Goal: Task Accomplishment & Management: Manage account settings

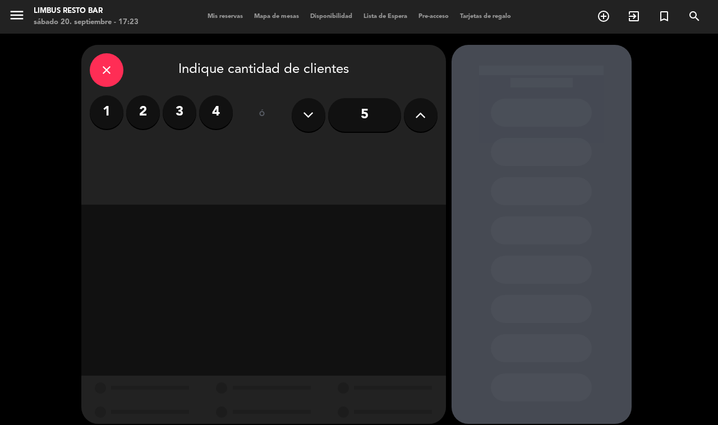
click at [135, 104] on label "2" at bounding box center [143, 112] width 34 height 34
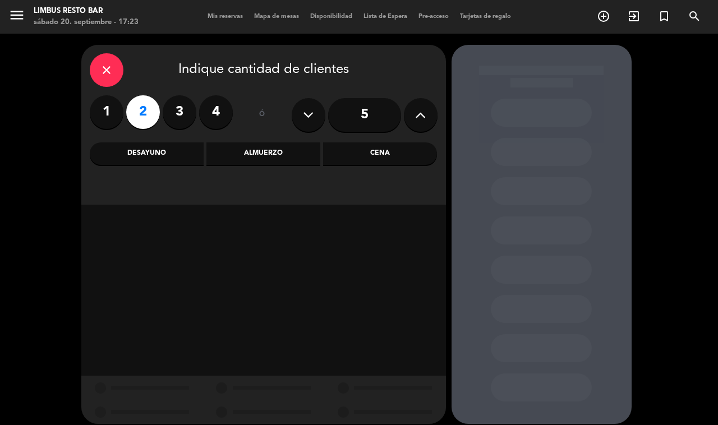
click at [385, 149] on div "Cena" at bounding box center [380, 153] width 114 height 22
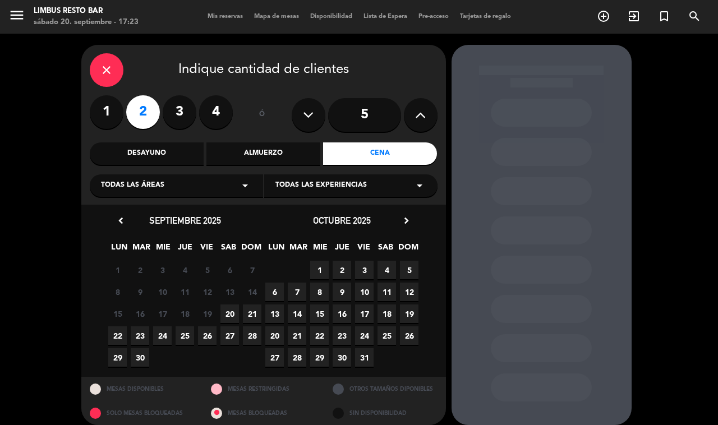
click at [252, 312] on span "21" at bounding box center [252, 314] width 19 height 19
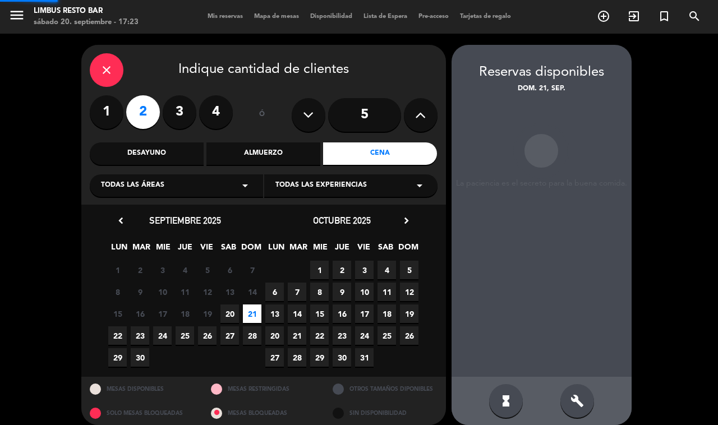
scroll to position [10, 0]
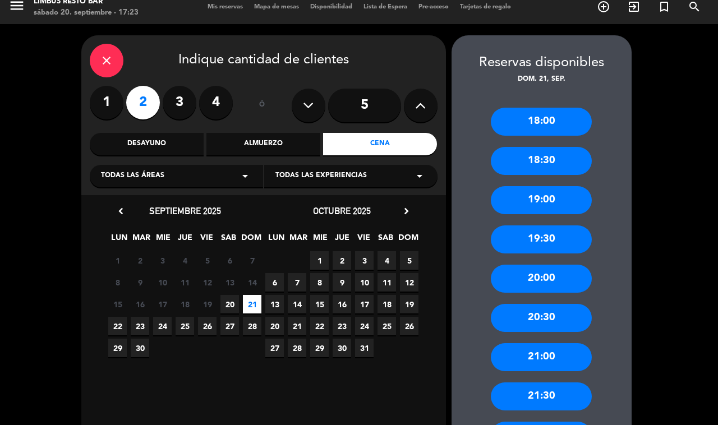
click at [553, 277] on div "20:00" at bounding box center [541, 279] width 101 height 28
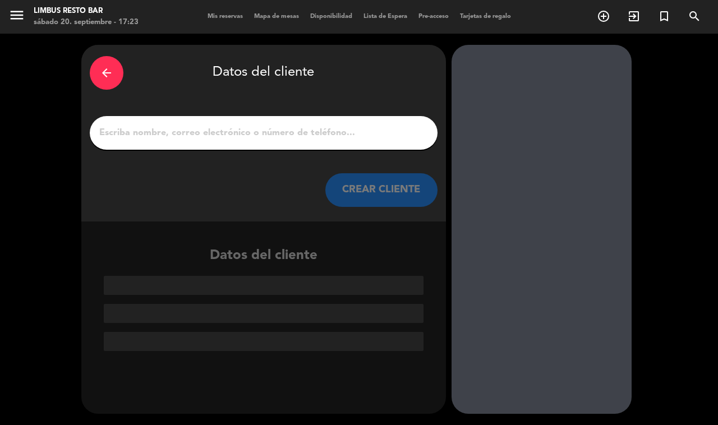
scroll to position [0, 0]
click at [245, 129] on input "1" at bounding box center [263, 133] width 331 height 16
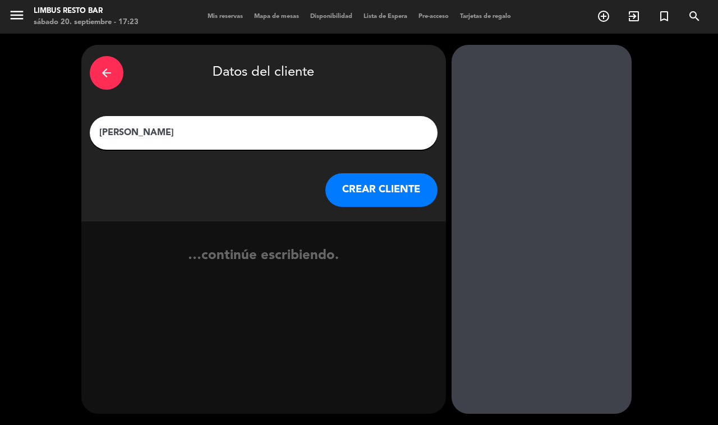
type input "[PERSON_NAME]"
click at [391, 177] on button "CREAR CLIENTE" at bounding box center [381, 190] width 112 height 34
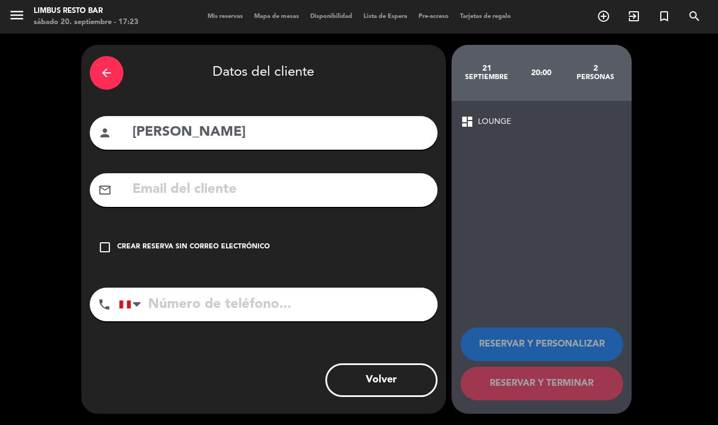
click at [196, 301] on input "tel" at bounding box center [278, 305] width 319 height 34
click at [100, 241] on icon "check_box_outline_blank" at bounding box center [104, 247] width 13 height 13
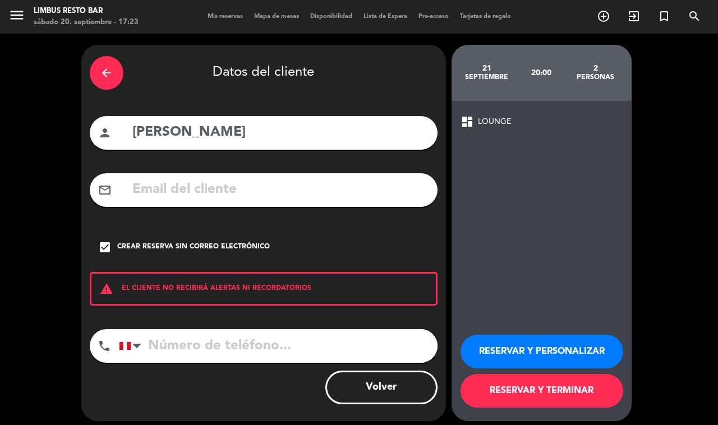
click at [260, 345] on input "tel" at bounding box center [278, 346] width 319 height 34
type input "[PHONE_NUMBER]"
click at [554, 387] on button "RESERVAR Y TERMINAR" at bounding box center [542, 391] width 163 height 34
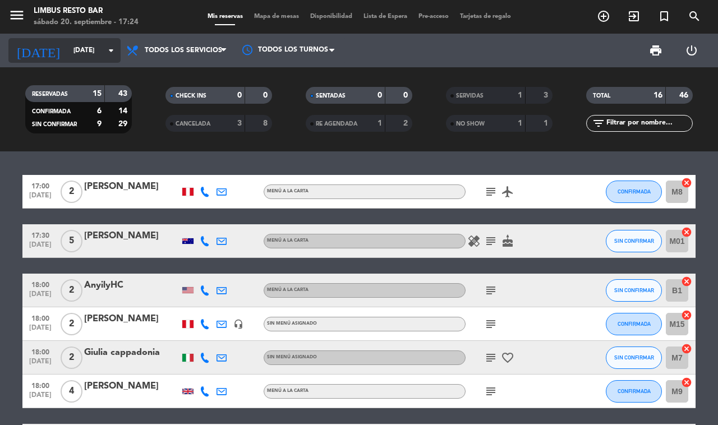
click at [85, 51] on input "[DATE]" at bounding box center [112, 50] width 89 height 19
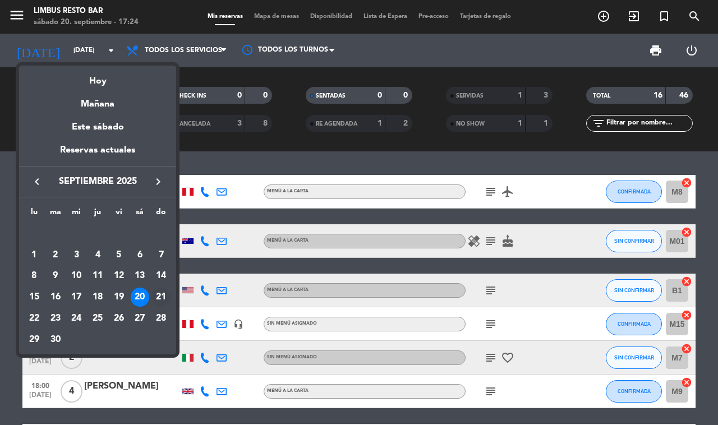
click at [156, 295] on div "21" at bounding box center [160, 297] width 19 height 19
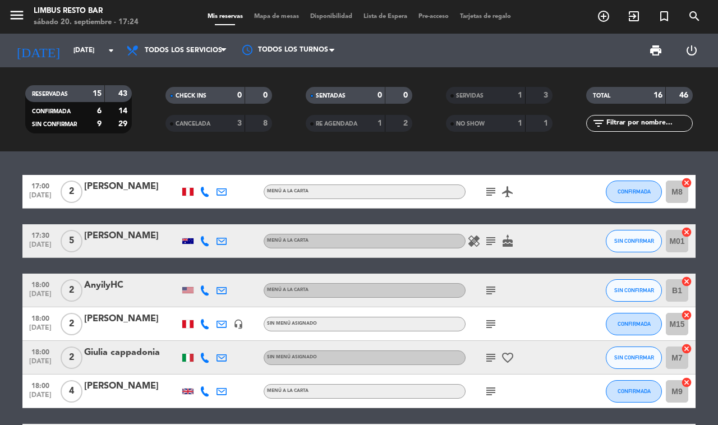
type input "[DATE]"
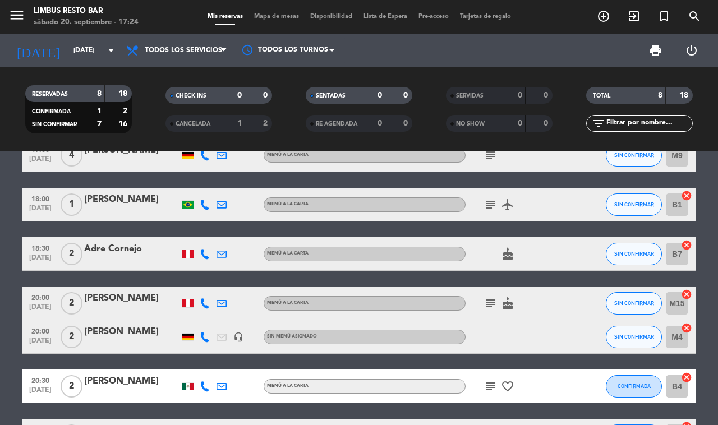
scroll to position [118, 0]
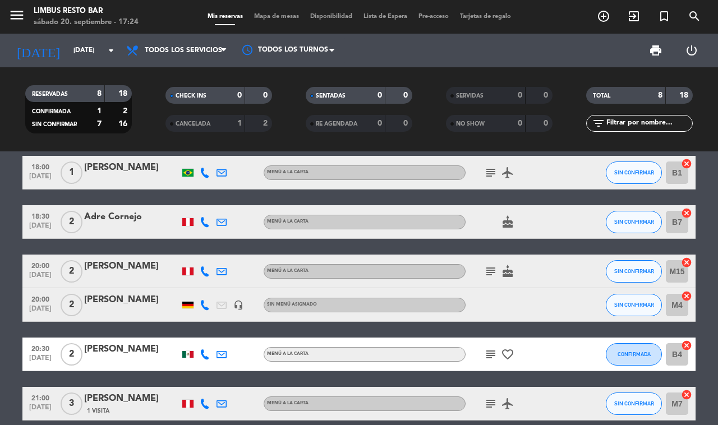
click at [154, 293] on div "[PERSON_NAME]" at bounding box center [131, 300] width 95 height 15
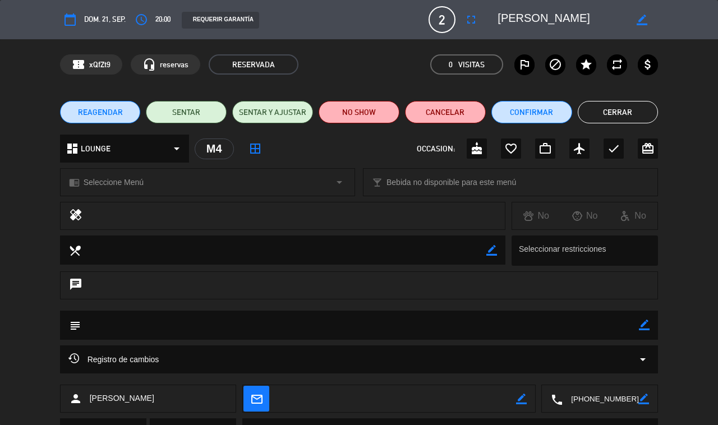
click at [641, 326] on icon "border_color" at bounding box center [644, 325] width 11 height 11
click at [203, 323] on textarea at bounding box center [360, 325] width 559 height 28
click at [644, 324] on icon at bounding box center [644, 325] width 11 height 11
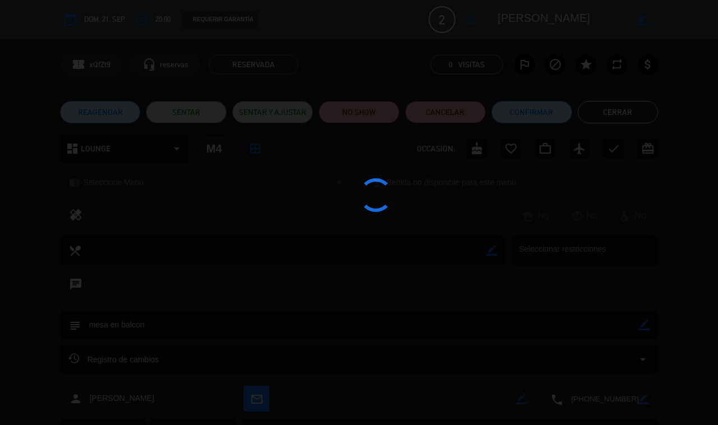
type textarea "mesa en balcon"
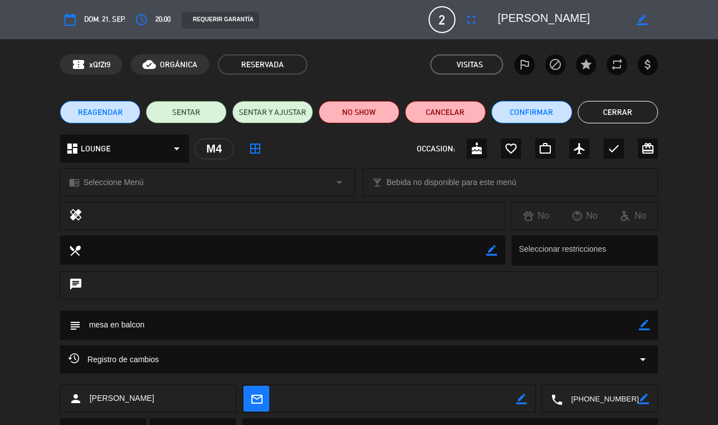
click at [627, 107] on button "Cerrar" at bounding box center [618, 112] width 81 height 22
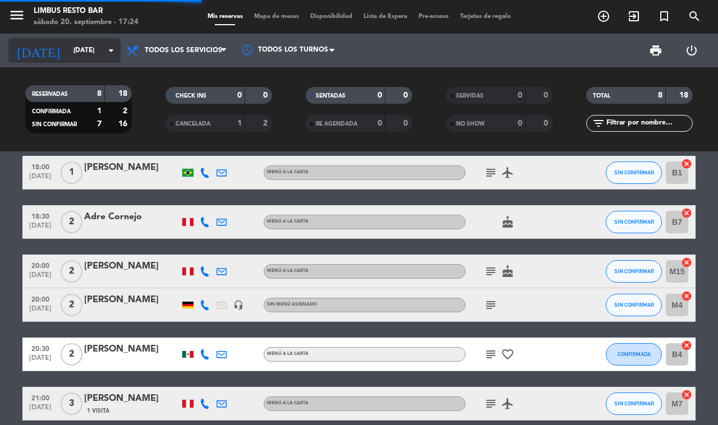
click at [109, 50] on icon "arrow_drop_down" at bounding box center [110, 50] width 13 height 13
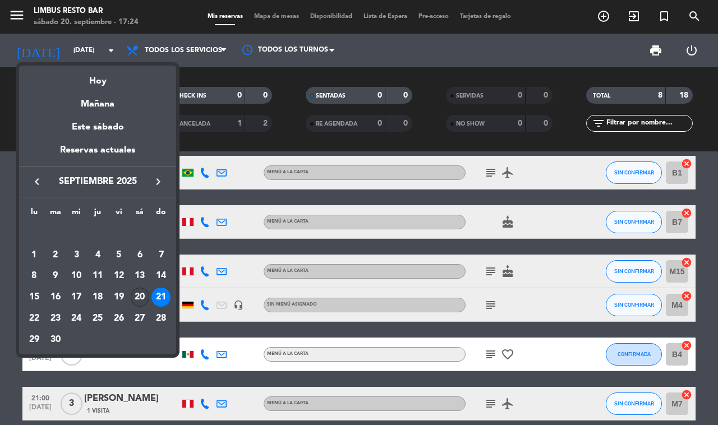
click at [142, 297] on div "20" at bounding box center [140, 297] width 19 height 19
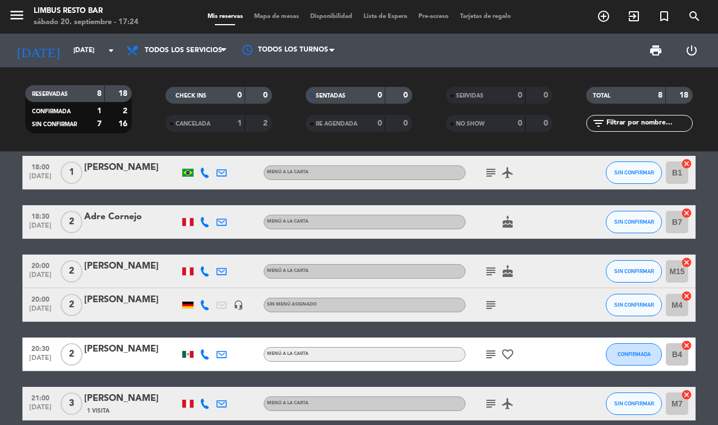
type input "[DATE]"
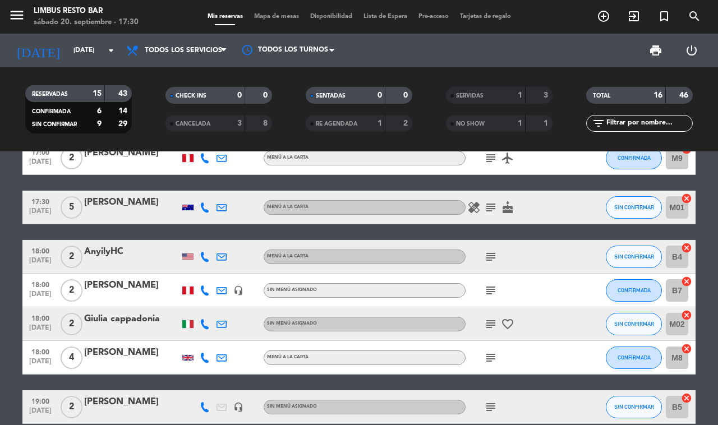
scroll to position [0, 0]
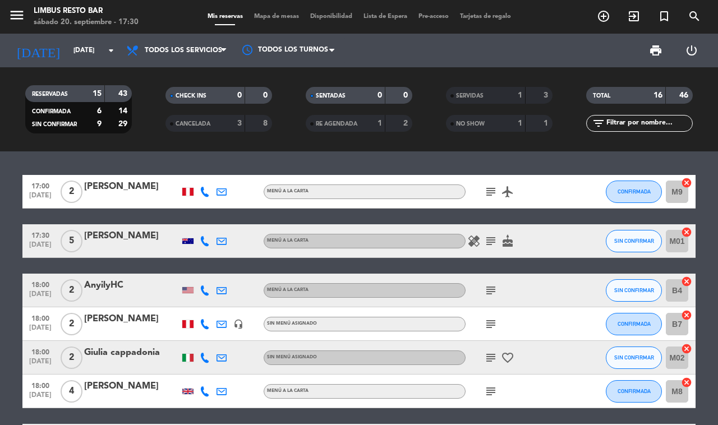
click at [467, 236] on icon "healing" at bounding box center [473, 240] width 13 height 13
click at [489, 240] on icon "subject" at bounding box center [490, 240] width 13 height 13
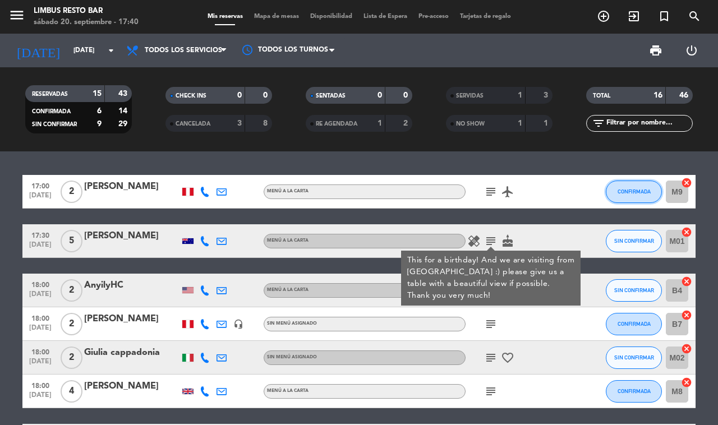
click at [638, 188] on span "CONFIRMADA" at bounding box center [634, 191] width 33 height 6
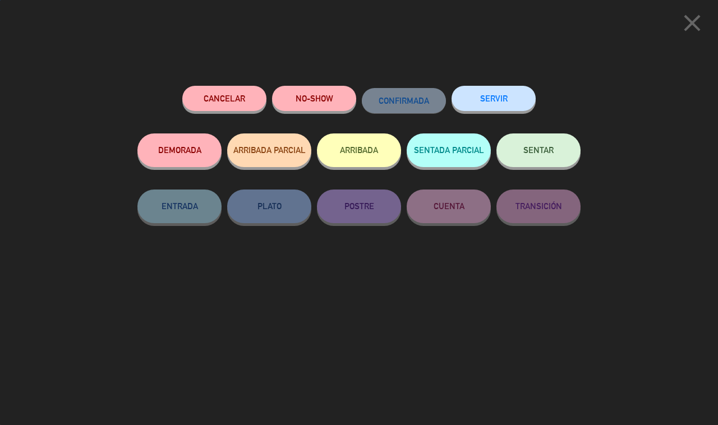
click at [312, 99] on button "NO-SHOW" at bounding box center [314, 98] width 84 height 25
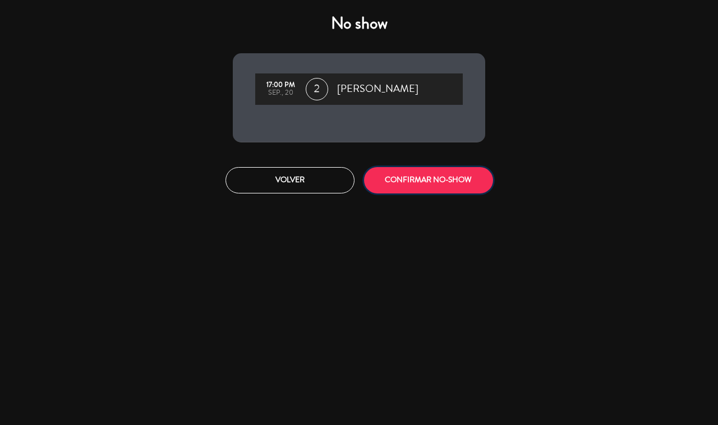
click at [446, 177] on button "CONFIRMAR NO-SHOW" at bounding box center [428, 180] width 129 height 26
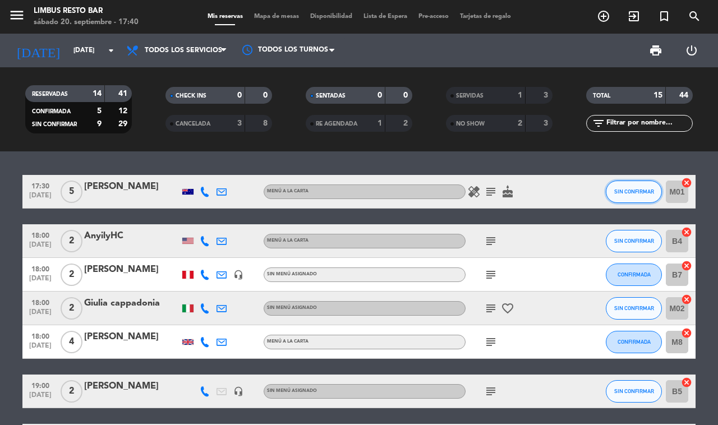
click at [633, 192] on span "SIN CONFIRMAR" at bounding box center [634, 191] width 40 height 6
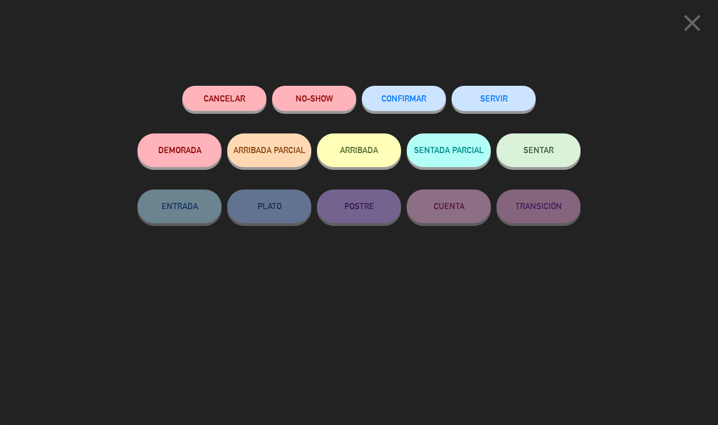
click at [484, 96] on button "SERVIR" at bounding box center [494, 98] width 84 height 25
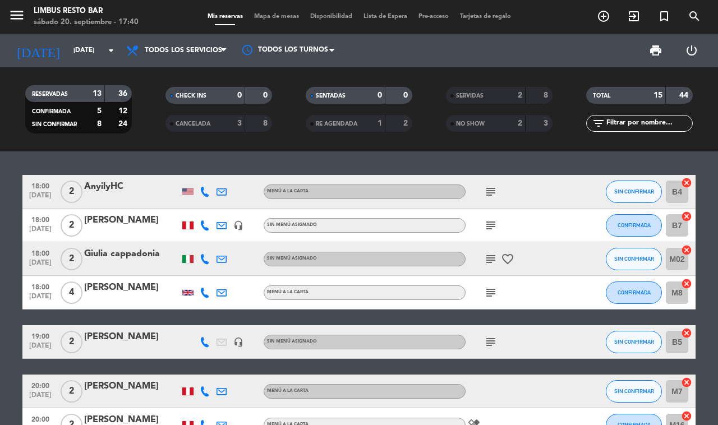
click at [494, 186] on icon "subject" at bounding box center [490, 191] width 13 height 13
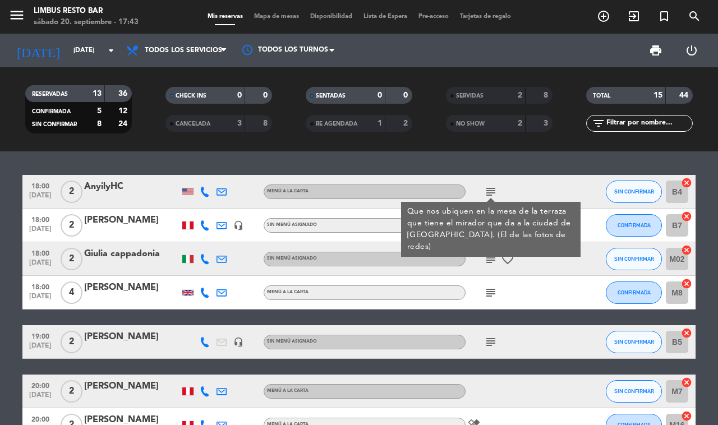
click at [574, 298] on div at bounding box center [582, 292] width 30 height 33
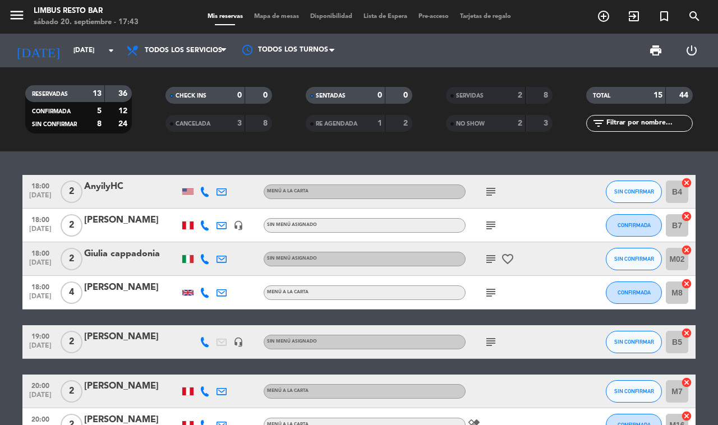
click at [485, 223] on icon "subject" at bounding box center [490, 225] width 13 height 13
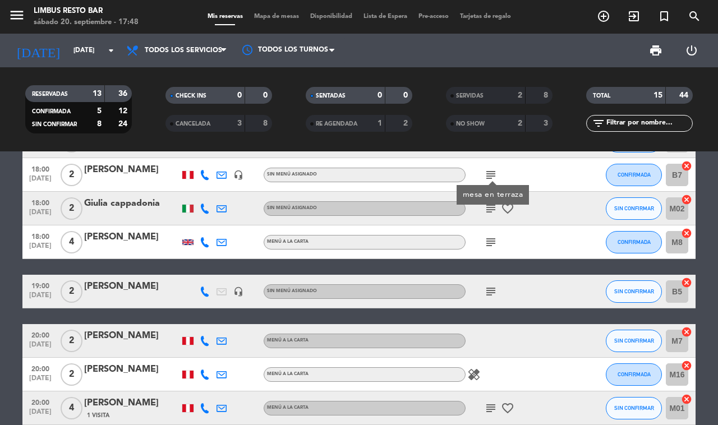
scroll to position [54, 0]
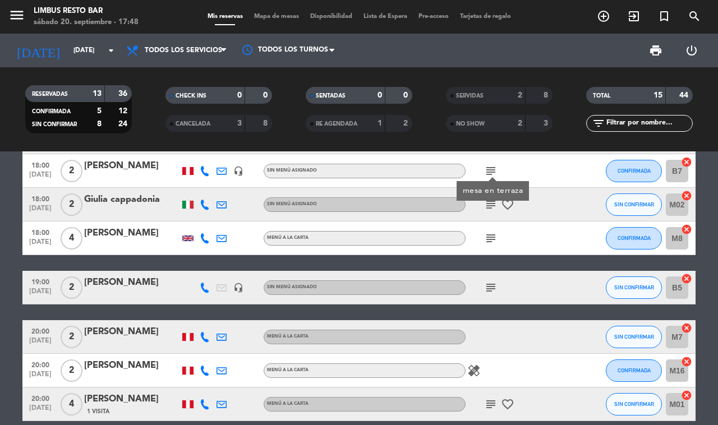
click at [484, 202] on icon "subject" at bounding box center [490, 204] width 13 height 13
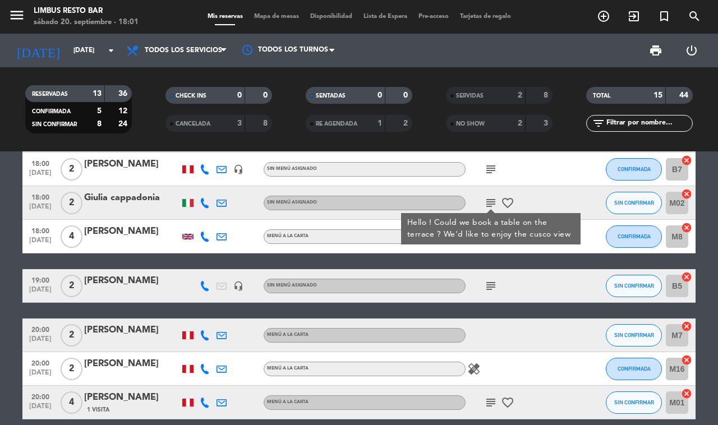
scroll to position [58, 0]
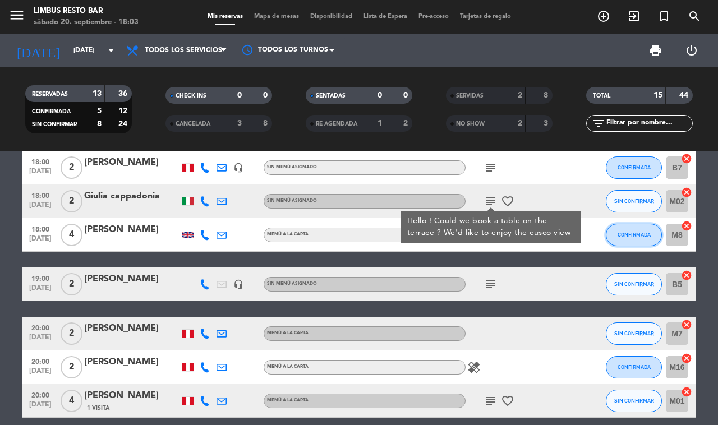
click at [627, 232] on span "CONFIRMADA" at bounding box center [634, 235] width 33 height 6
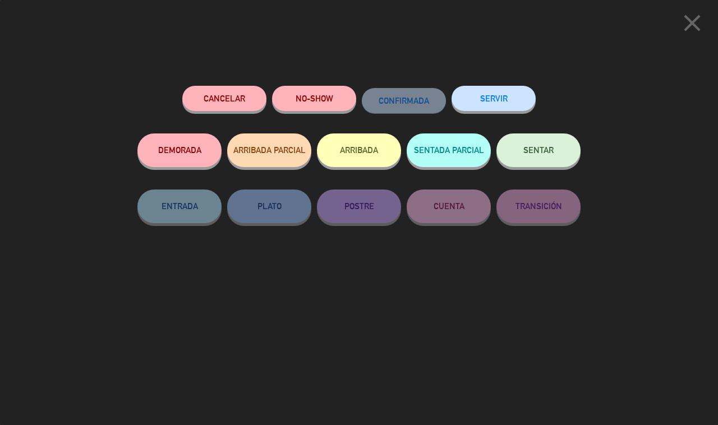
click at [498, 98] on button "SERVIR" at bounding box center [494, 98] width 84 height 25
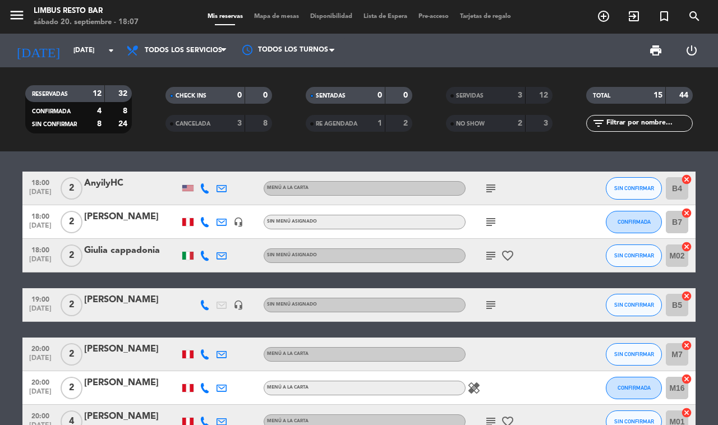
scroll to position [0, 0]
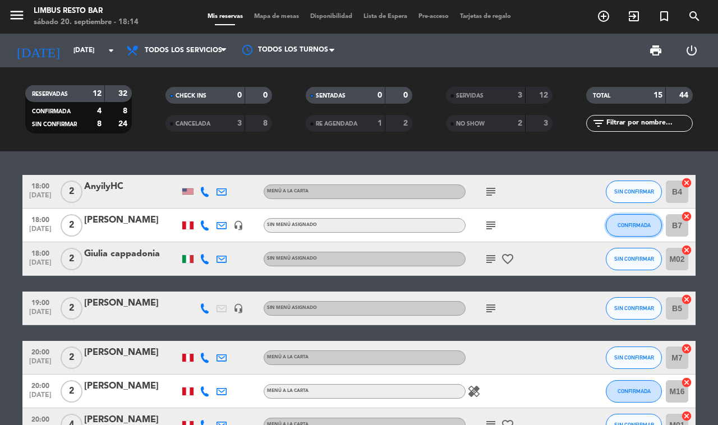
click at [642, 226] on span "CONFIRMADA" at bounding box center [634, 225] width 33 height 6
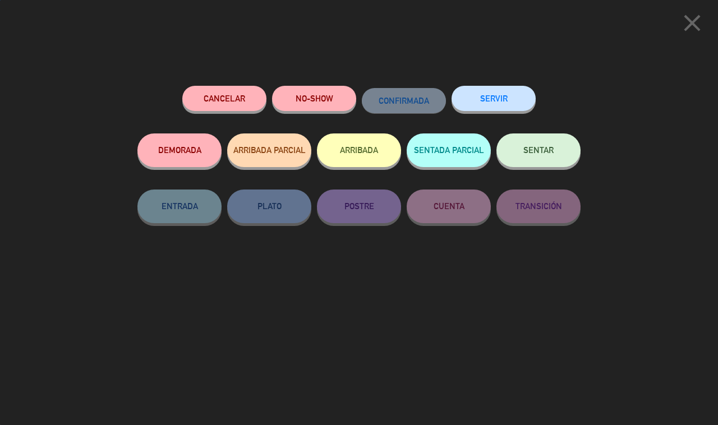
click at [505, 101] on button "SERVIR" at bounding box center [494, 98] width 84 height 25
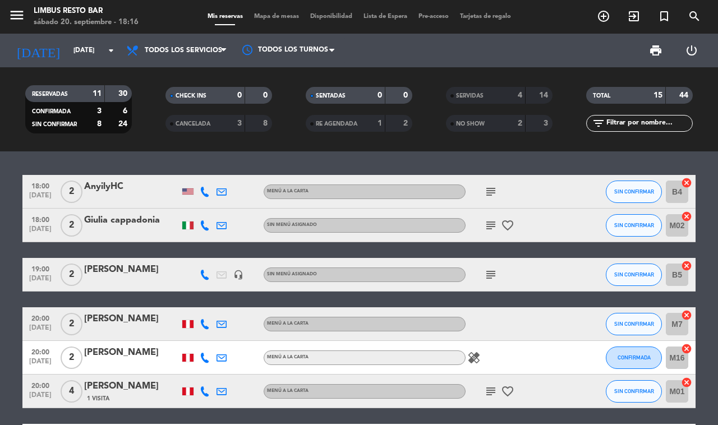
click at [606, 17] on icon "add_circle_outline" at bounding box center [603, 16] width 13 height 13
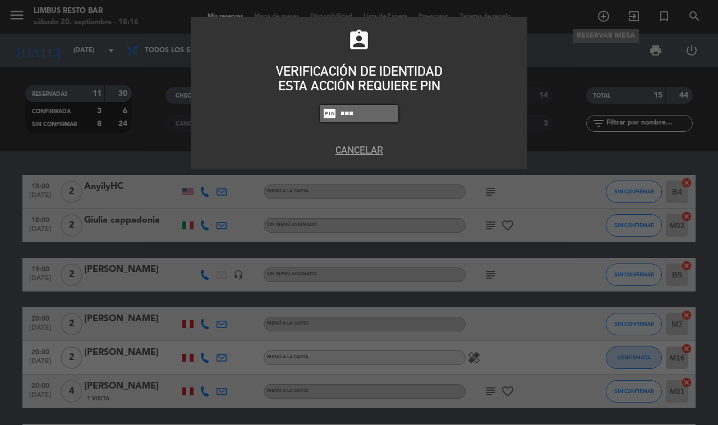
type input "8995"
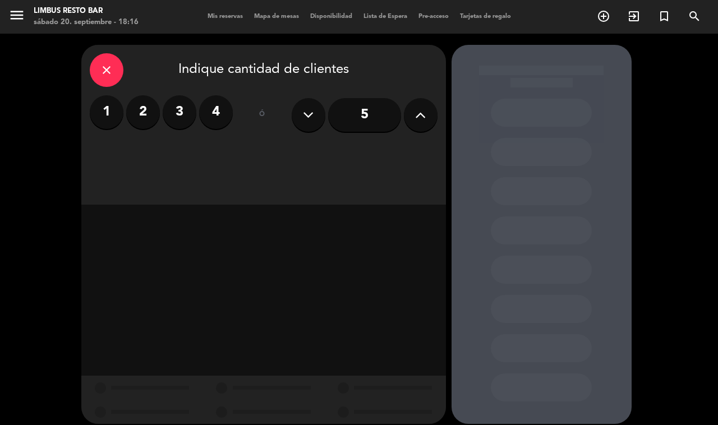
click at [141, 113] on label "2" at bounding box center [143, 112] width 34 height 34
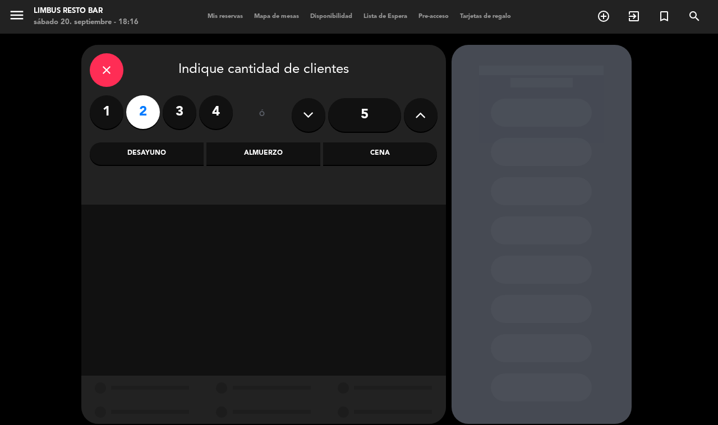
click at [398, 149] on div "Cena" at bounding box center [380, 153] width 114 height 22
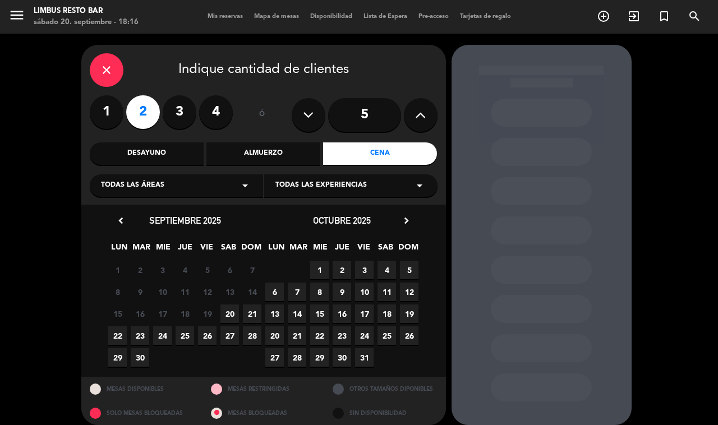
click at [226, 313] on span "20" at bounding box center [229, 314] width 19 height 19
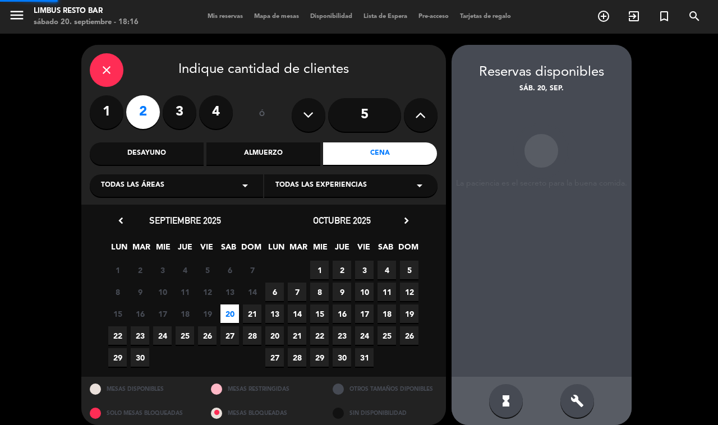
scroll to position [10, 0]
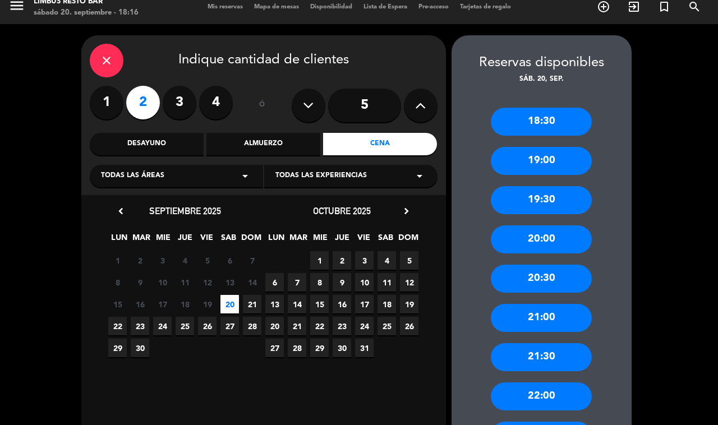
click at [558, 358] on div "21:30" at bounding box center [541, 357] width 101 height 28
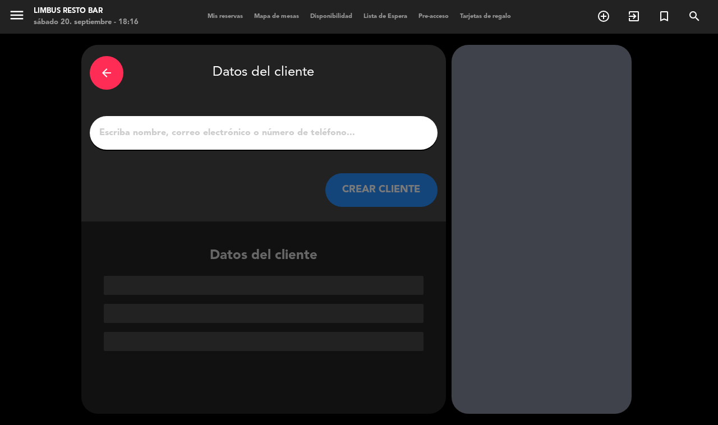
scroll to position [0, 0]
click at [244, 125] on input "1" at bounding box center [263, 133] width 331 height 16
click at [203, 131] on input "1" at bounding box center [263, 133] width 331 height 16
paste input "[PERSON_NAME]"
type input "[PERSON_NAME]"
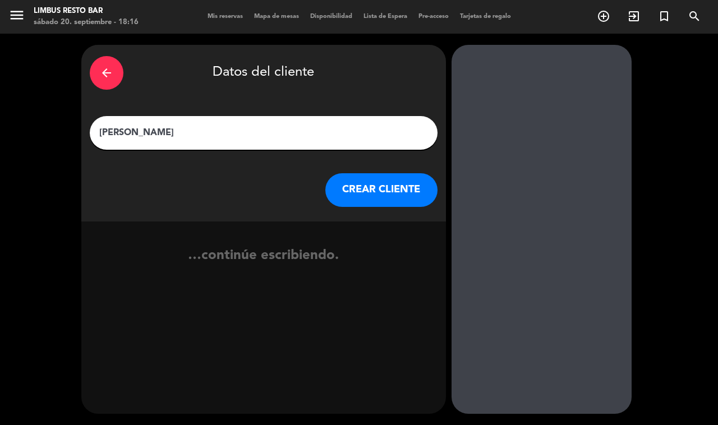
click at [390, 173] on button "CREAR CLIENTE" at bounding box center [381, 190] width 112 height 34
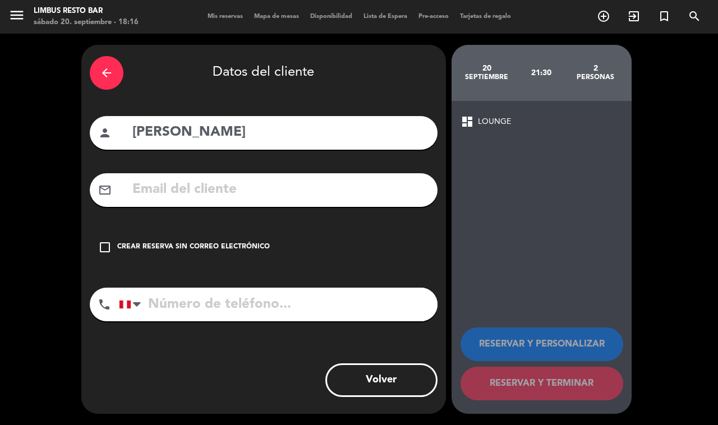
click at [250, 190] on input "text" at bounding box center [280, 189] width 298 height 23
paste input "[EMAIL_ADDRESS][DOMAIN_NAME]"
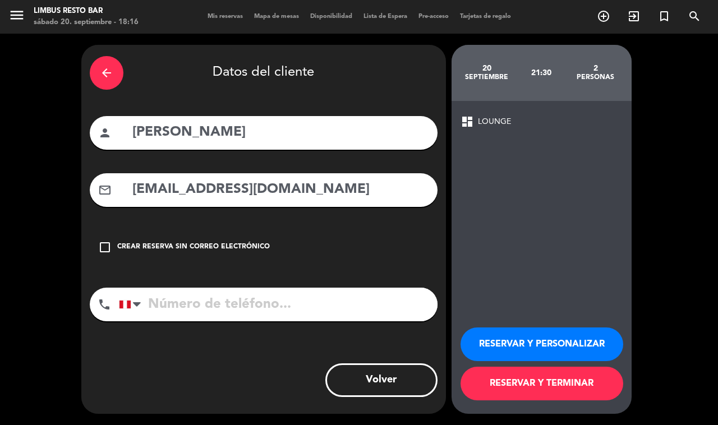
type input "[EMAIL_ADDRESS][DOMAIN_NAME]"
click at [181, 301] on input "tel" at bounding box center [278, 305] width 319 height 34
click at [237, 292] on input "tel" at bounding box center [278, 305] width 319 height 34
paste input "961946877 greciaocampo95"
type input "961946877"
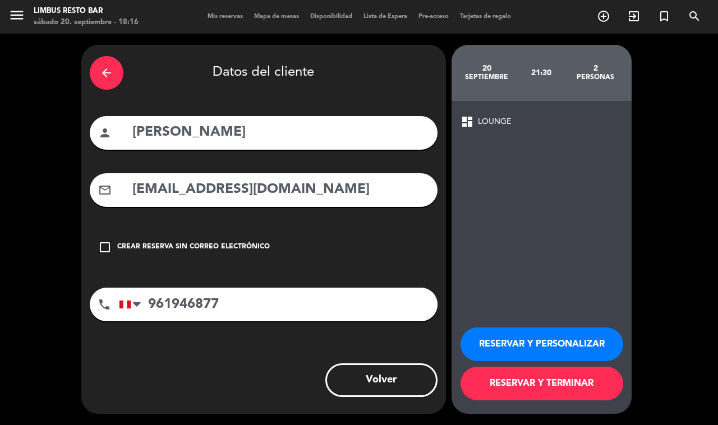
click at [563, 393] on button "RESERVAR Y TERMINAR" at bounding box center [542, 384] width 163 height 34
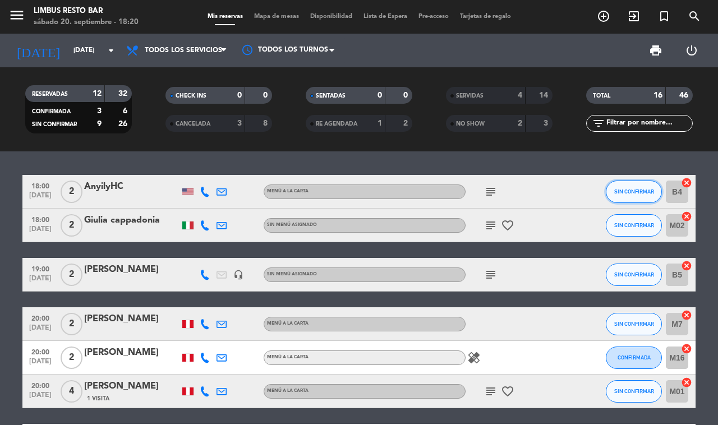
click at [624, 192] on span "SIN CONFIRMAR" at bounding box center [634, 191] width 40 height 6
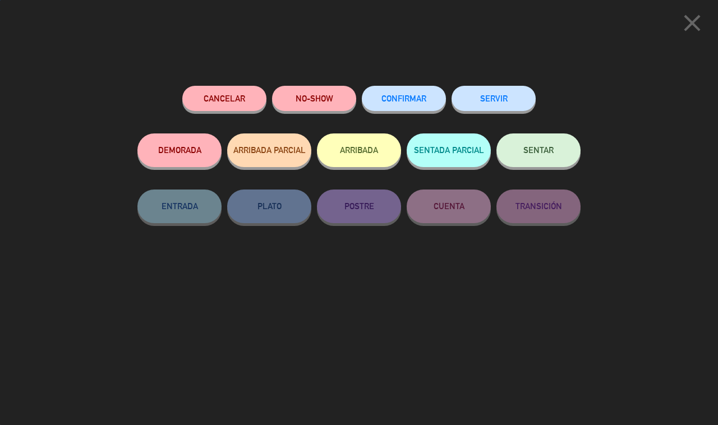
click at [321, 96] on button "NO-SHOW" at bounding box center [314, 98] width 84 height 25
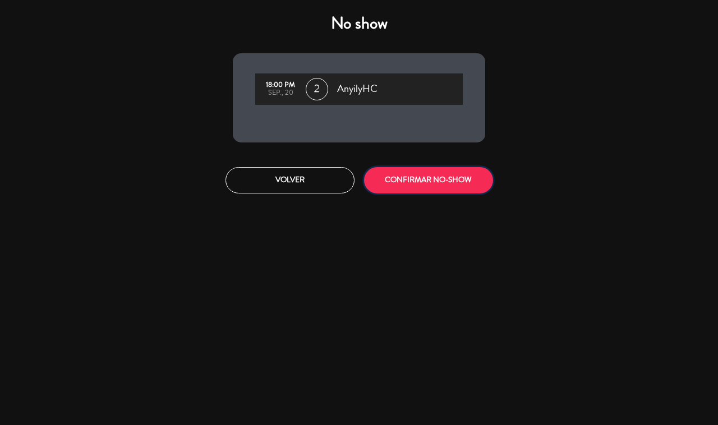
click at [432, 178] on button "CONFIRMAR NO-SHOW" at bounding box center [428, 180] width 129 height 26
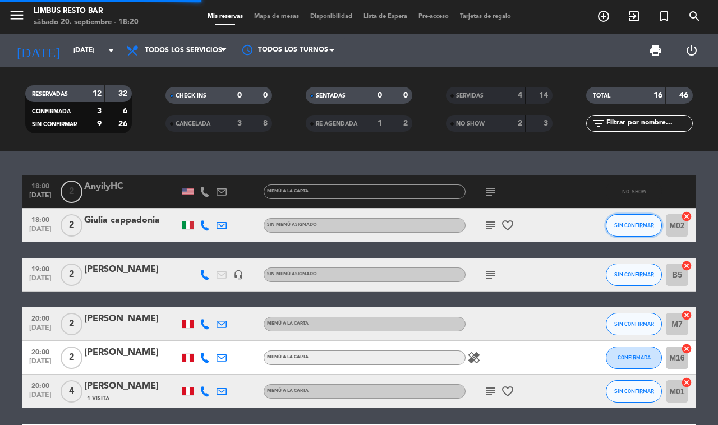
click at [642, 223] on span "SIN CONFIRMAR" at bounding box center [634, 225] width 40 height 6
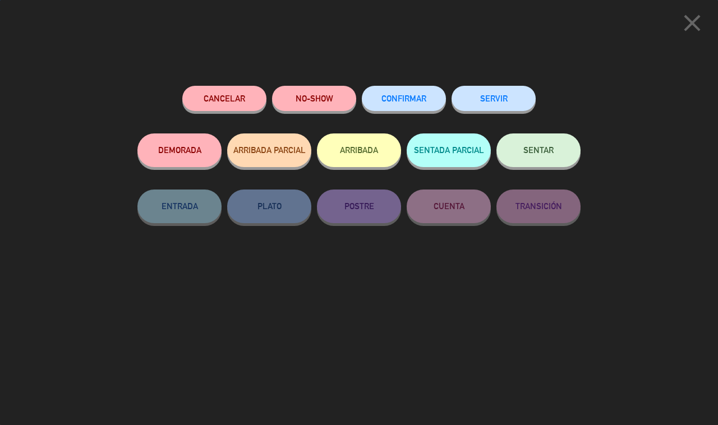
click at [309, 97] on button "NO-SHOW" at bounding box center [314, 98] width 84 height 25
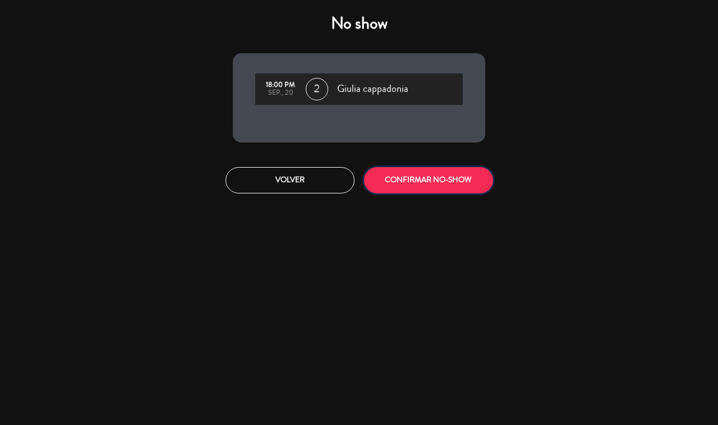
click at [440, 183] on button "CONFIRMAR NO-SHOW" at bounding box center [428, 180] width 129 height 26
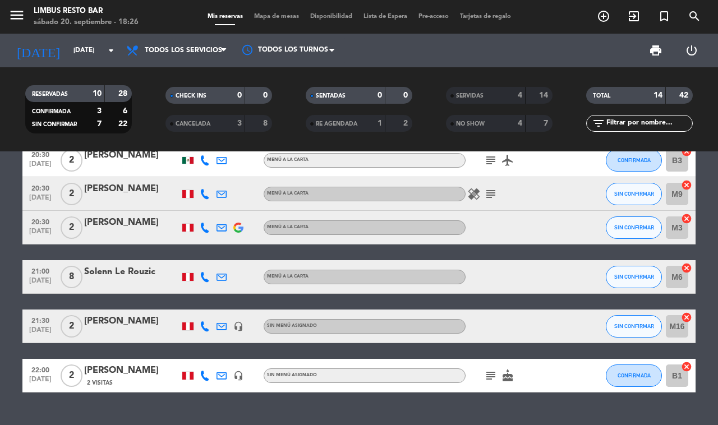
scroll to position [214, 0]
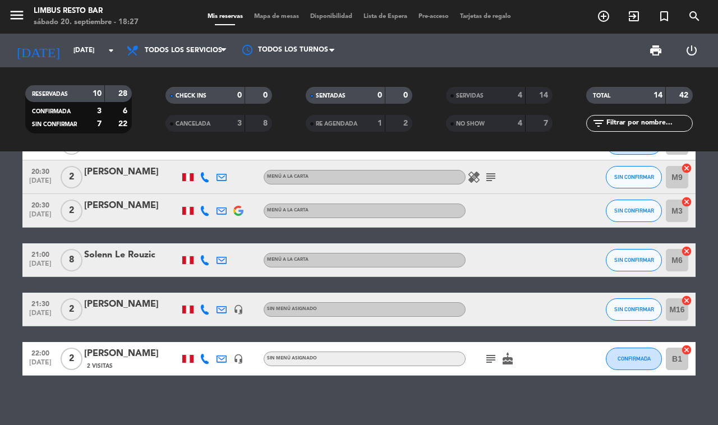
click at [135, 302] on div "[PERSON_NAME]" at bounding box center [131, 304] width 95 height 15
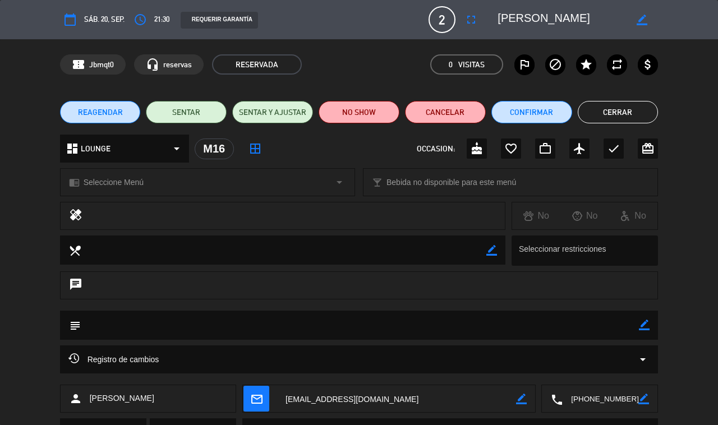
click at [510, 153] on icon "favorite_border" at bounding box center [510, 148] width 13 height 13
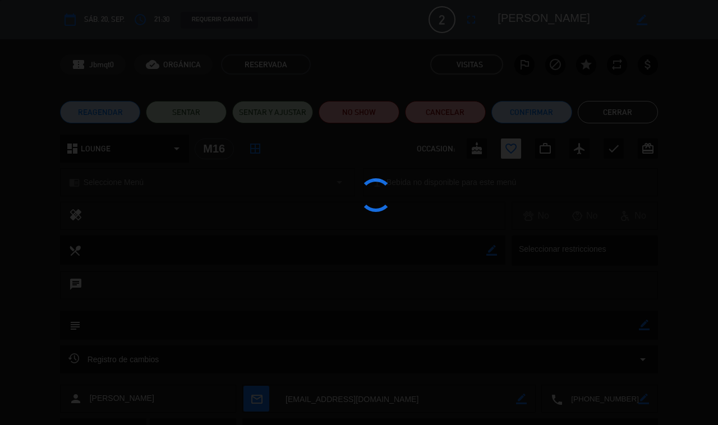
click at [644, 321] on div at bounding box center [359, 212] width 718 height 425
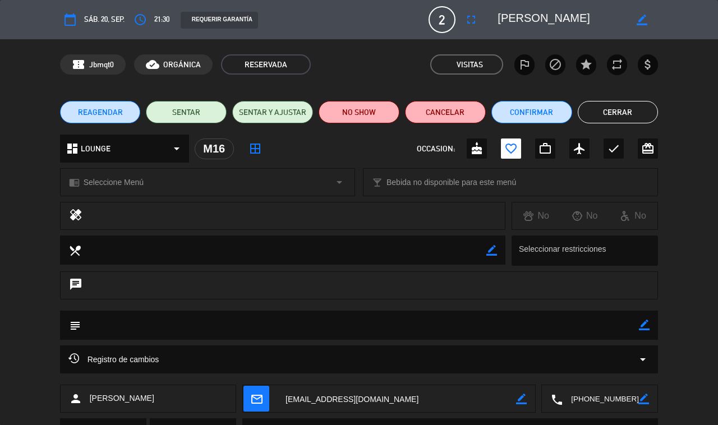
click at [413, 319] on textarea at bounding box center [360, 325] width 559 height 28
click at [645, 320] on icon "border_color" at bounding box center [644, 325] width 11 height 11
click at [439, 323] on textarea at bounding box center [360, 325] width 559 height 28
click at [644, 329] on icon at bounding box center [644, 325] width 11 height 11
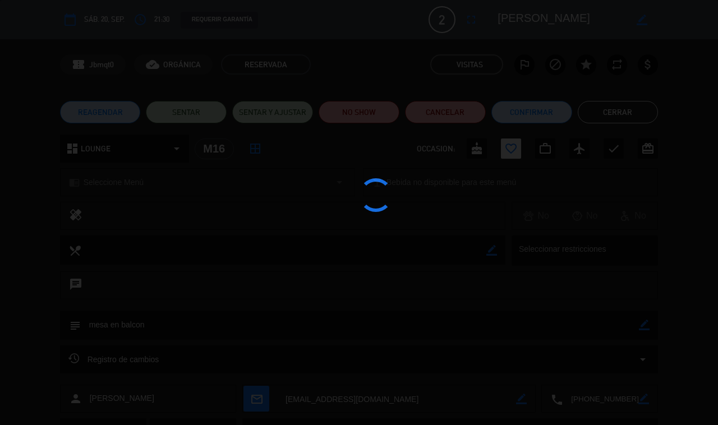
type textarea "mesa en balcon"
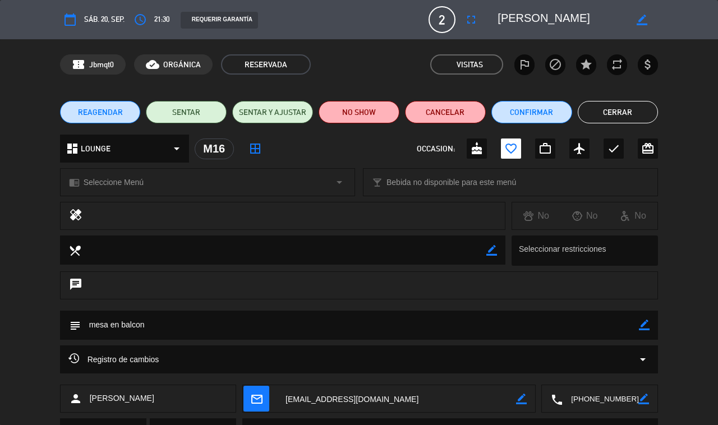
click at [638, 115] on button "Cerrar" at bounding box center [618, 112] width 81 height 22
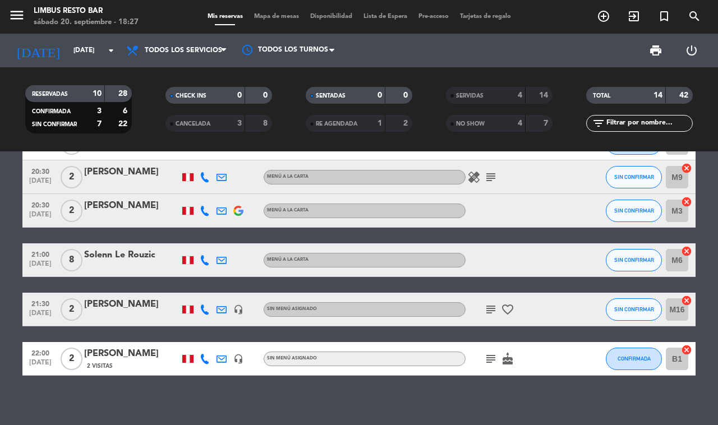
scroll to position [0, 0]
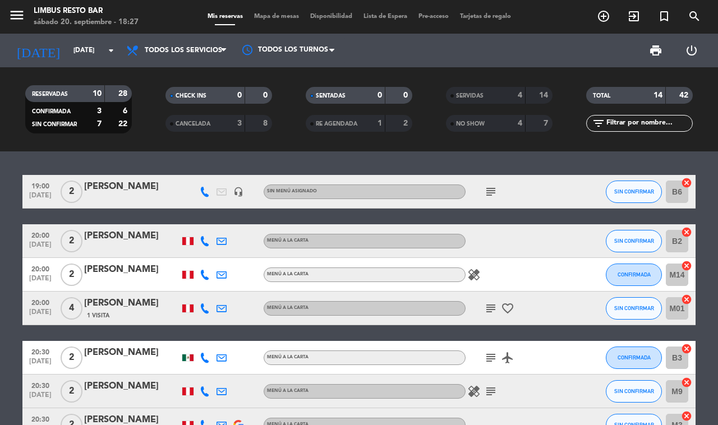
click at [492, 190] on icon "subject" at bounding box center [490, 191] width 13 height 13
